Goal: Task Accomplishment & Management: Manage account settings

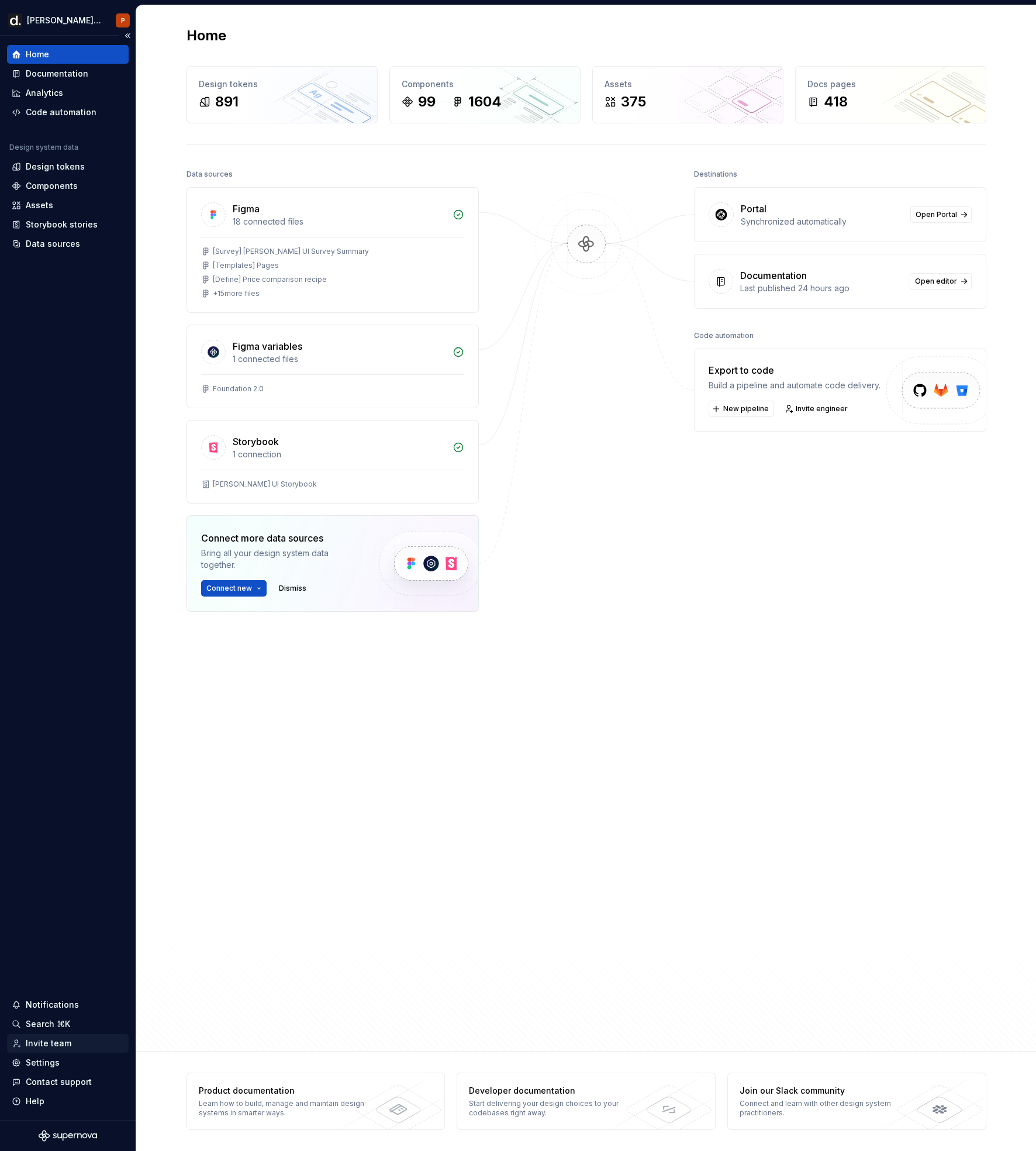
click at [33, 1039] on div "Invite team" at bounding box center [48, 1043] width 46 height 12
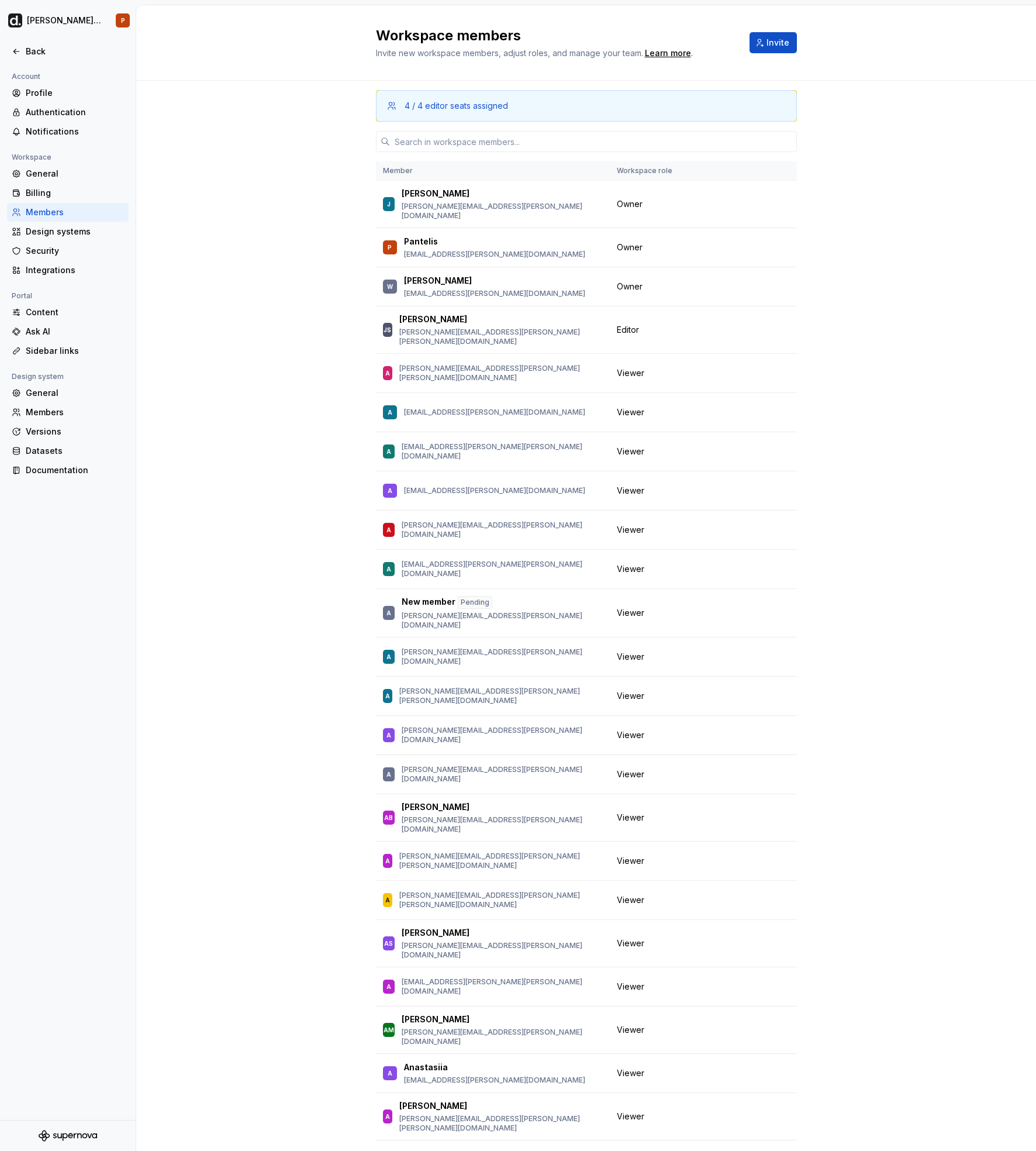
click at [533, 155] on div "4 / 4 editor seats assigned Member Workspace role J Jon jonathan.willington@dee…" at bounding box center [586, 631] width 421 height 1101
click at [534, 149] on input "text" at bounding box center [594, 141] width 407 height 21
click at [779, 37] on span "Invite" at bounding box center [777, 42] width 22 height 12
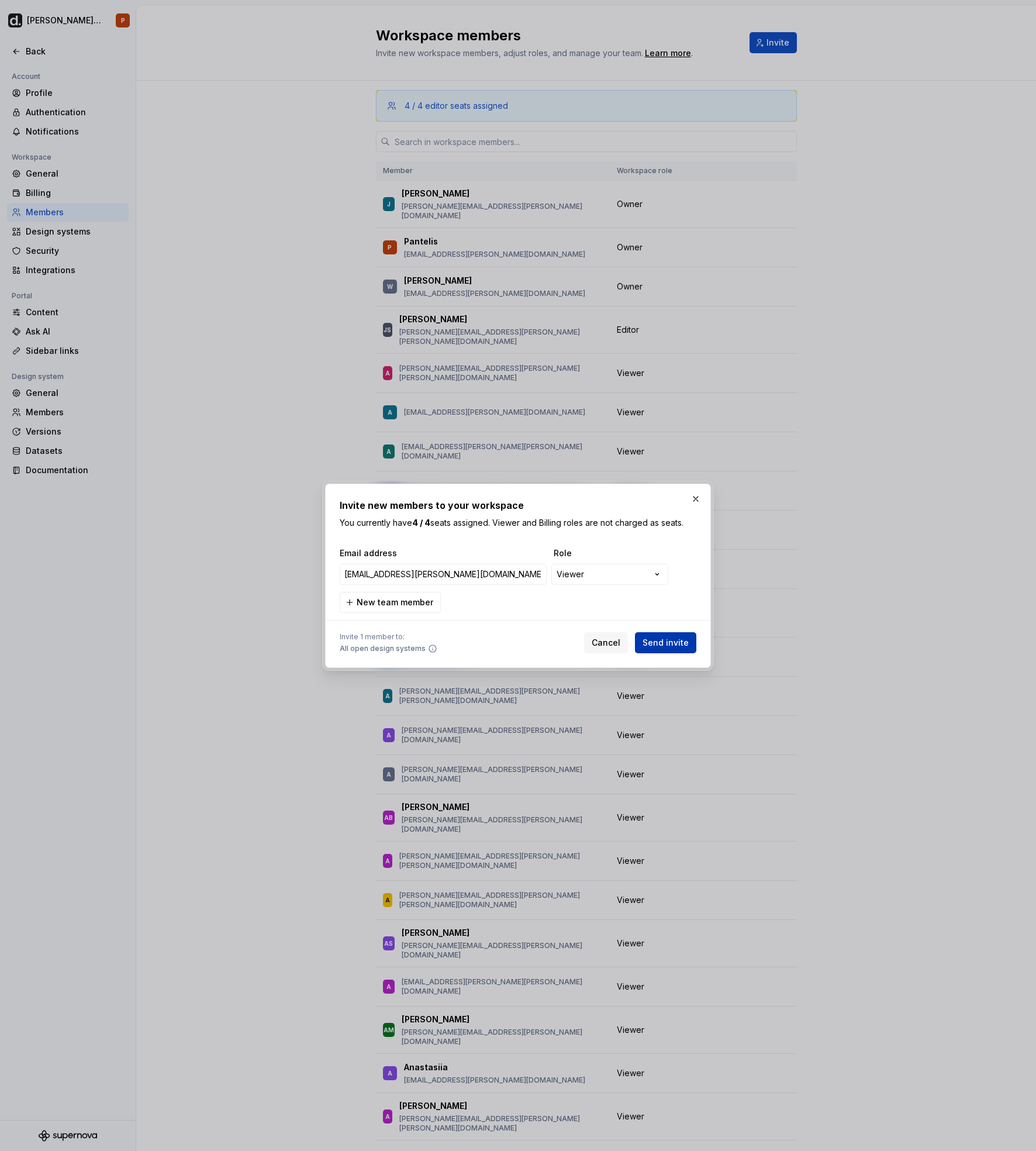
click at [660, 647] on span "Send invite" at bounding box center [666, 643] width 46 height 12
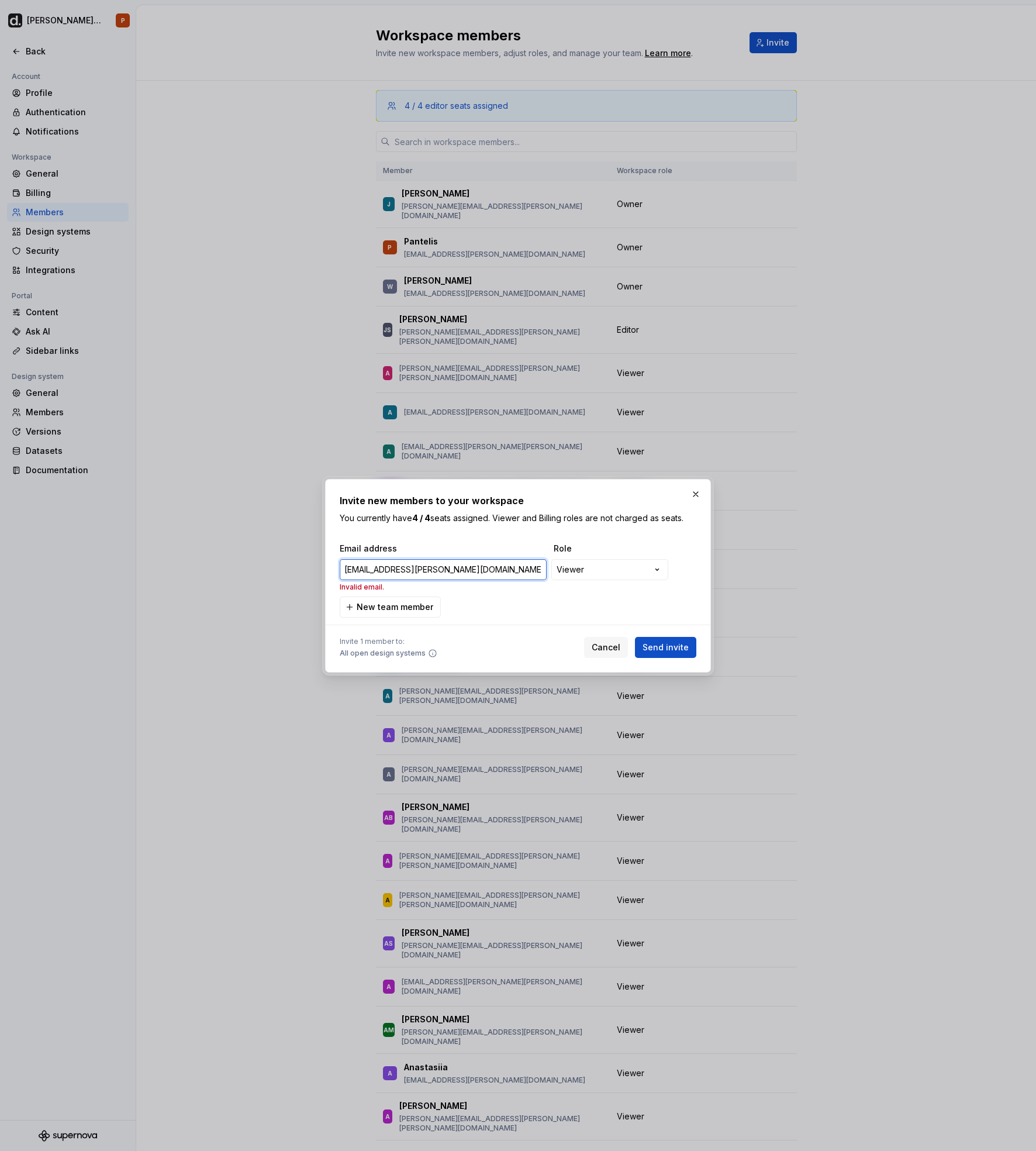
click at [344, 568] on input "vinicius.cardozo@deel.com" at bounding box center [442, 569] width 207 height 21
click at [672, 656] on button "Send invite" at bounding box center [666, 647] width 61 height 21
type input "vinicius.cardozo@deel.com"
click at [604, 649] on span "Cancel" at bounding box center [606, 647] width 29 height 12
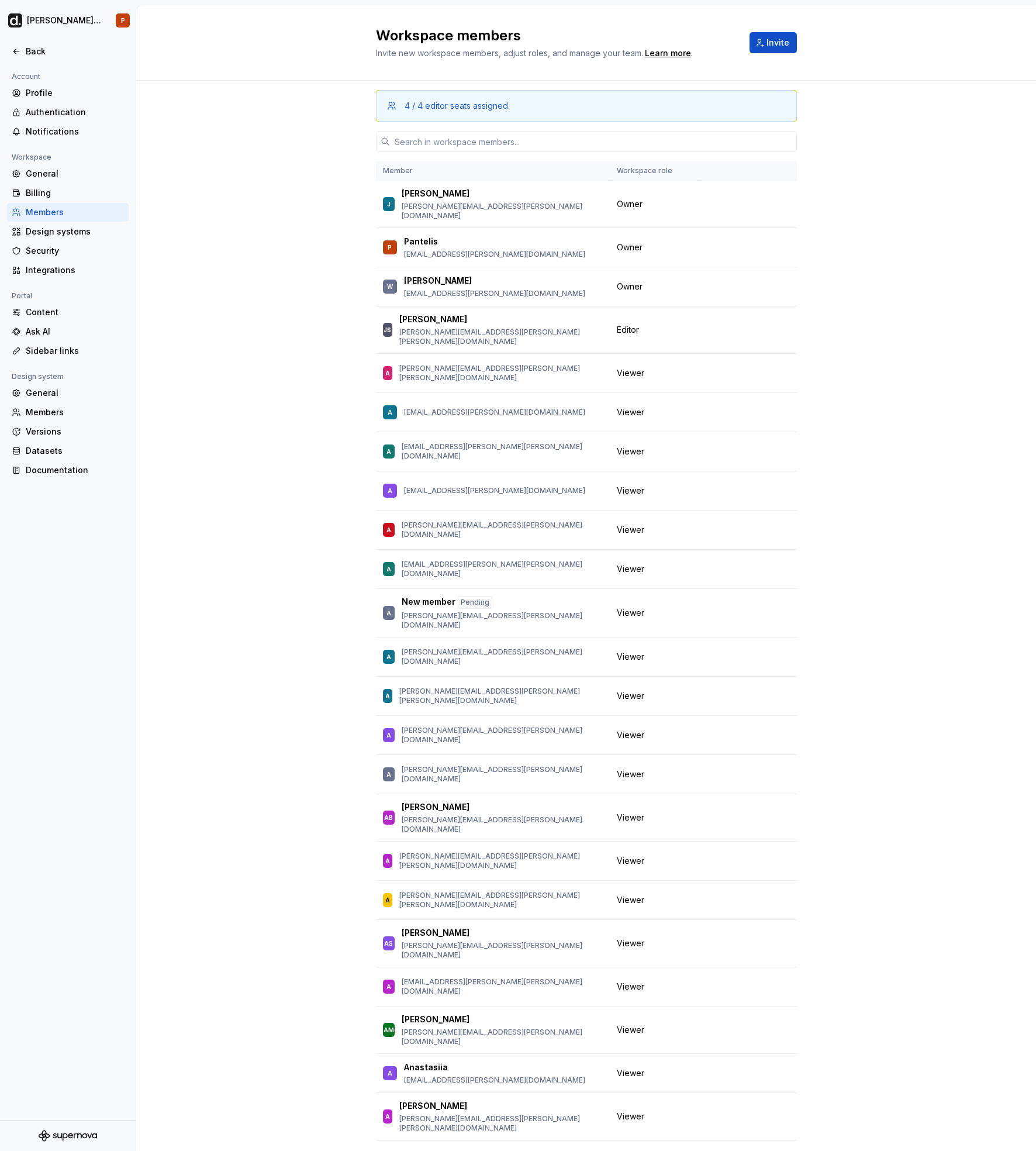
click at [780, 56] on div "Workspace members Invite new workspace members, adjust roles, and manage your t…" at bounding box center [586, 42] width 421 height 32
click at [779, 43] on span "Invite" at bounding box center [777, 42] width 22 height 12
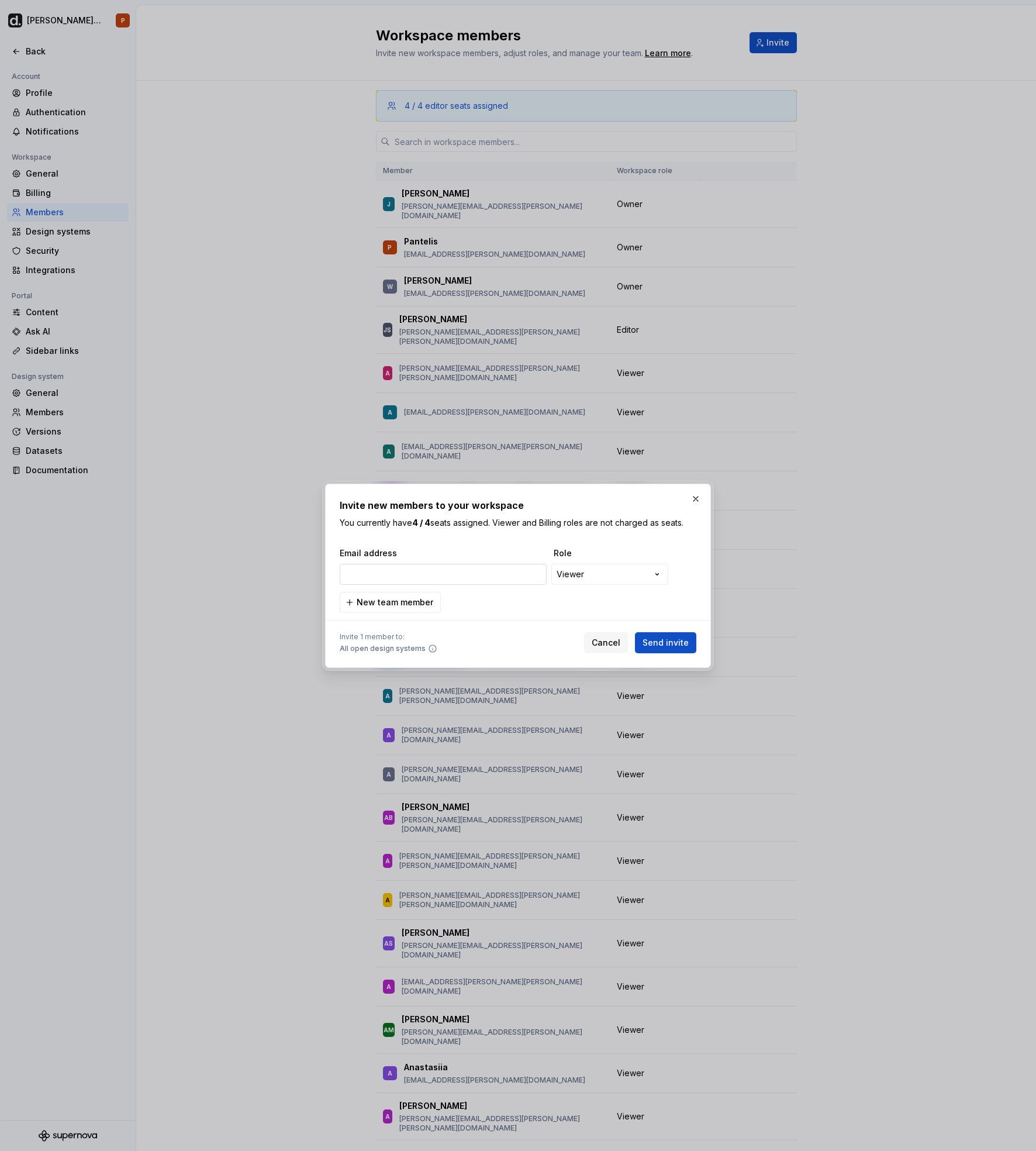
type input "vinicius.cardozo@deel.com"
click at [668, 635] on button "Send invite" at bounding box center [666, 642] width 61 height 21
